Goal: Check status: Check status

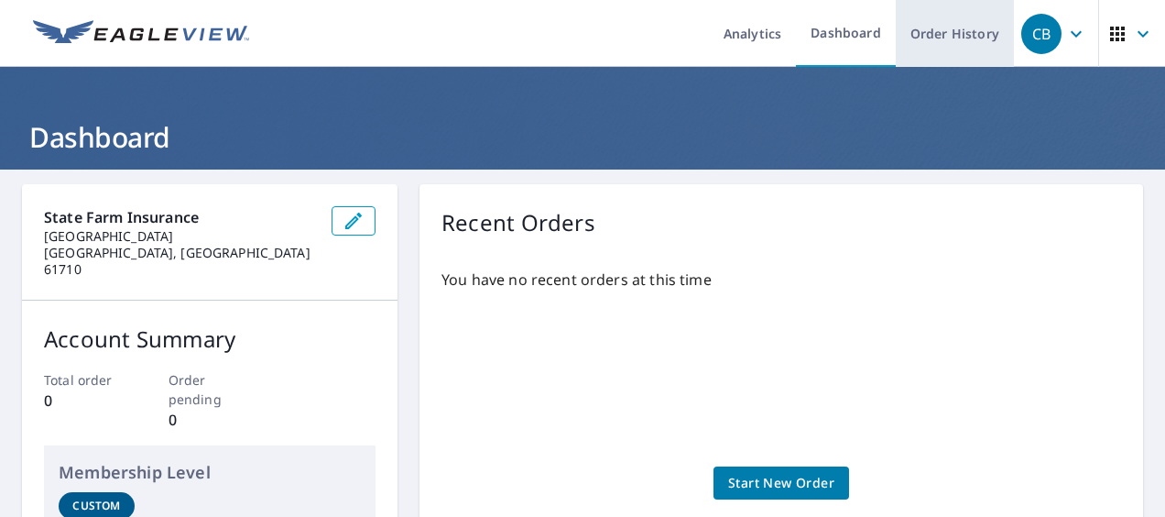
click at [947, 53] on link "Order History" at bounding box center [955, 33] width 118 height 67
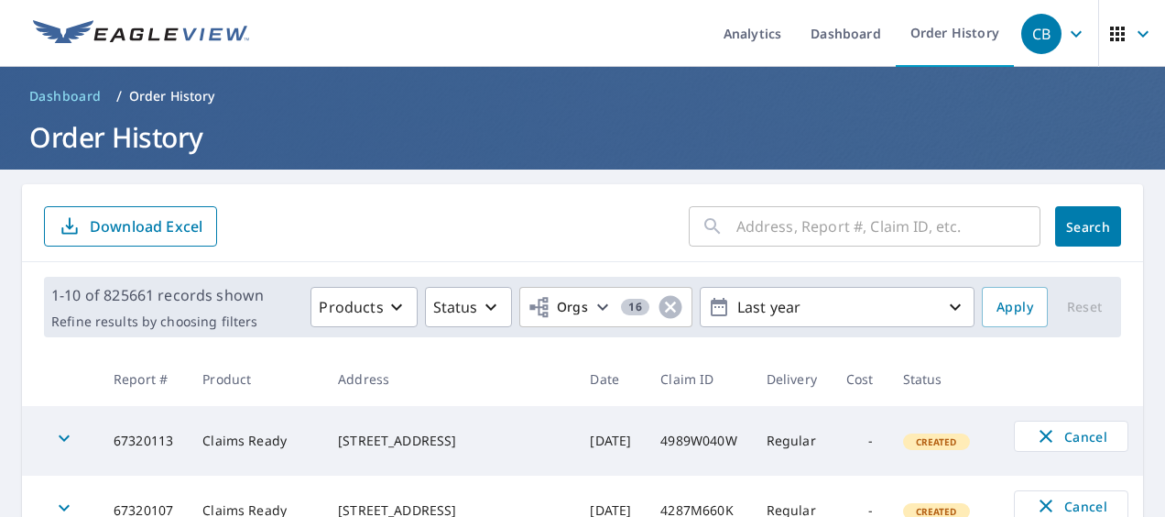
click at [738, 223] on input "text" at bounding box center [888, 226] width 304 height 51
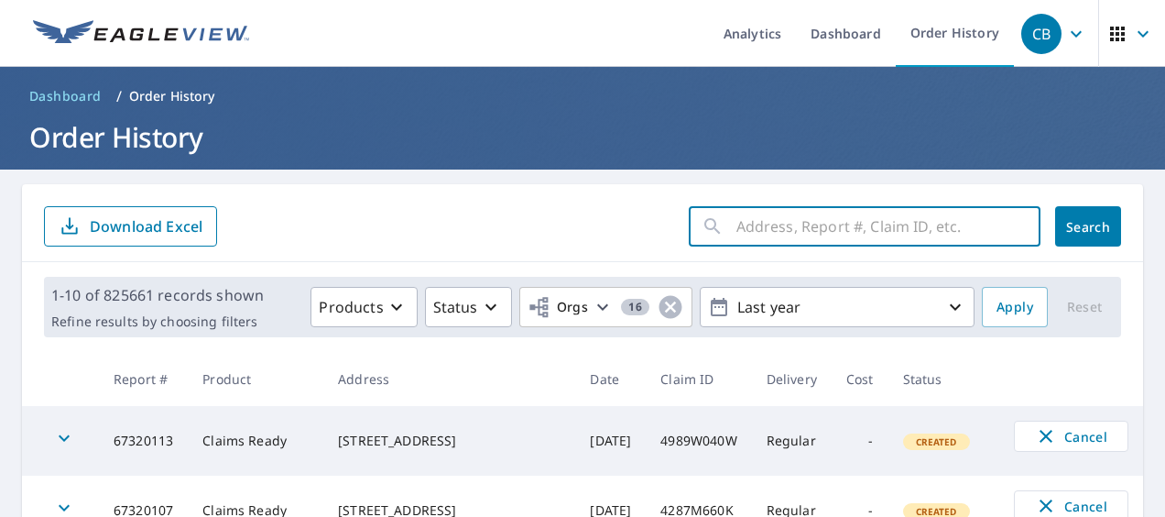
paste input "5188S765P"
type input "5188S765P"
click button "Search" at bounding box center [1088, 226] width 66 height 40
